Goal: Information Seeking & Learning: Learn about a topic

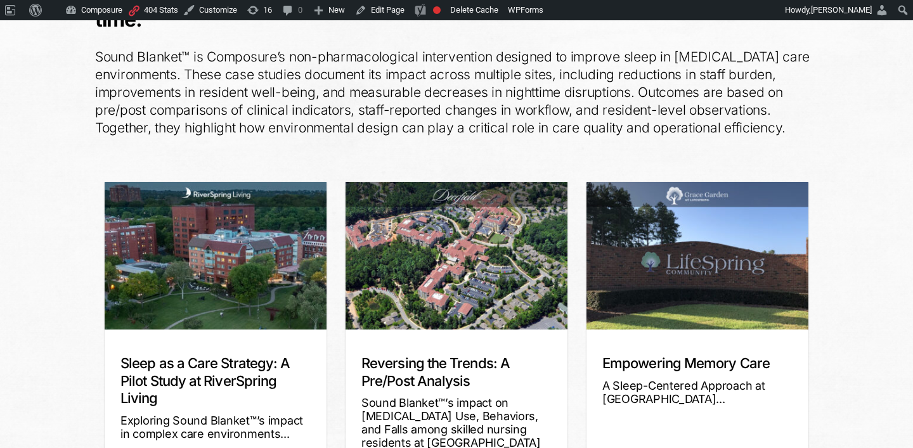
scroll to position [214, 0]
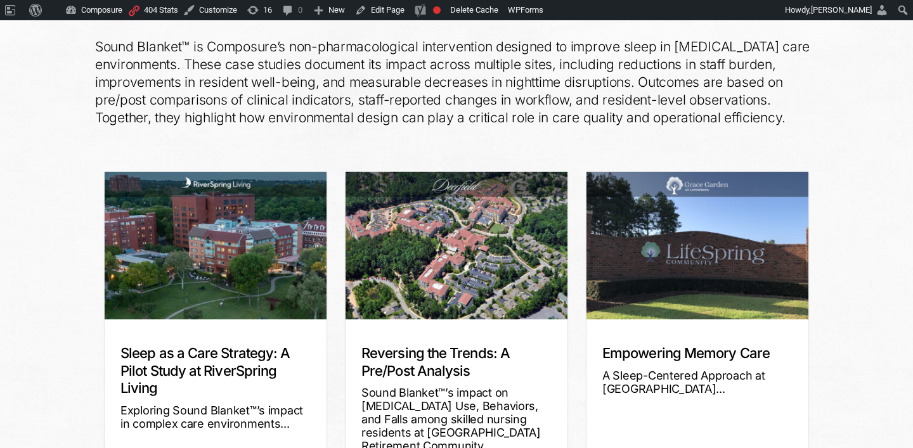
click at [243, 237] on img at bounding box center [215, 245] width 266 height 177
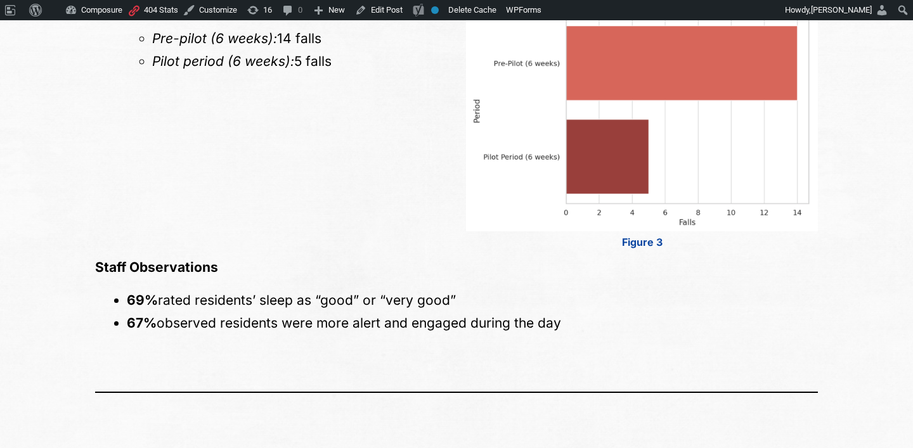
scroll to position [2427, 0]
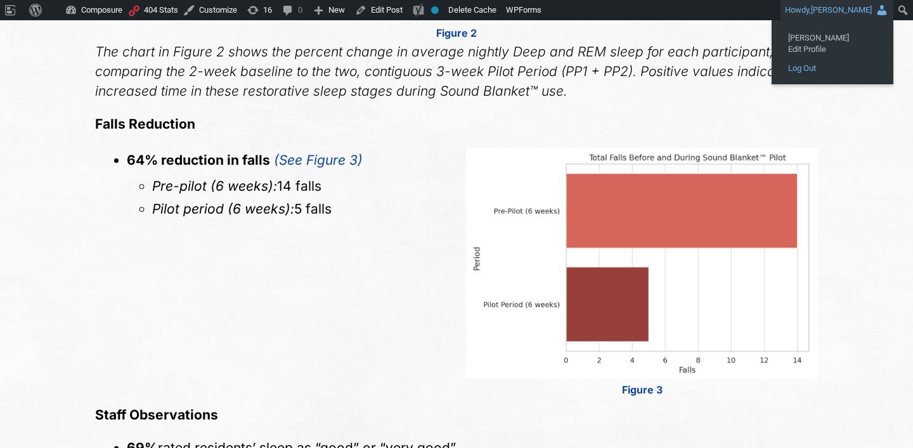
click at [823, 67] on link "Log Out" at bounding box center [832, 68] width 101 height 16
